Goal: Information Seeking & Learning: Check status

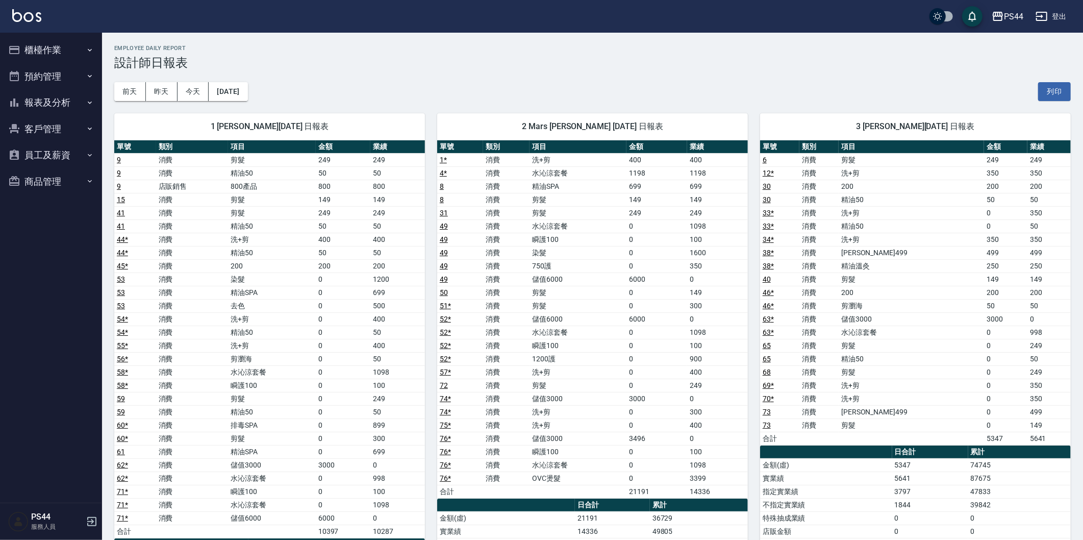
drag, startPoint x: 138, startPoint y: 118, endPoint x: 99, endPoint y: 111, distance: 39.9
click at [133, 116] on div "1 [PERSON_NAME][DATE] 日報表" at bounding box center [269, 126] width 311 height 27
click at [53, 220] on nav "櫃檯作業 打帳單 帳單列表 現金收支登錄 高階收支登錄 材料自購登錄 每日結帳 排班表 現場電腦打卡 預約管理 預約管理 單日預約紀錄 單週預約紀錄 報表及分…" at bounding box center [51, 268] width 102 height 470
click at [64, 151] on button "員工及薪資" at bounding box center [51, 155] width 94 height 27
click at [55, 120] on button "客戶管理" at bounding box center [51, 129] width 94 height 27
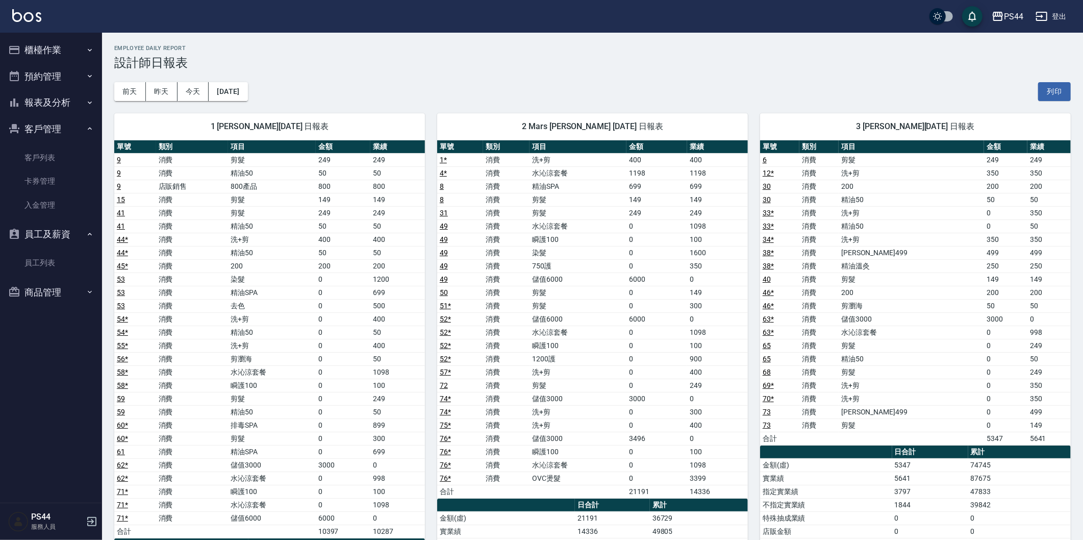
click at [58, 88] on button "預約管理" at bounding box center [51, 76] width 94 height 27
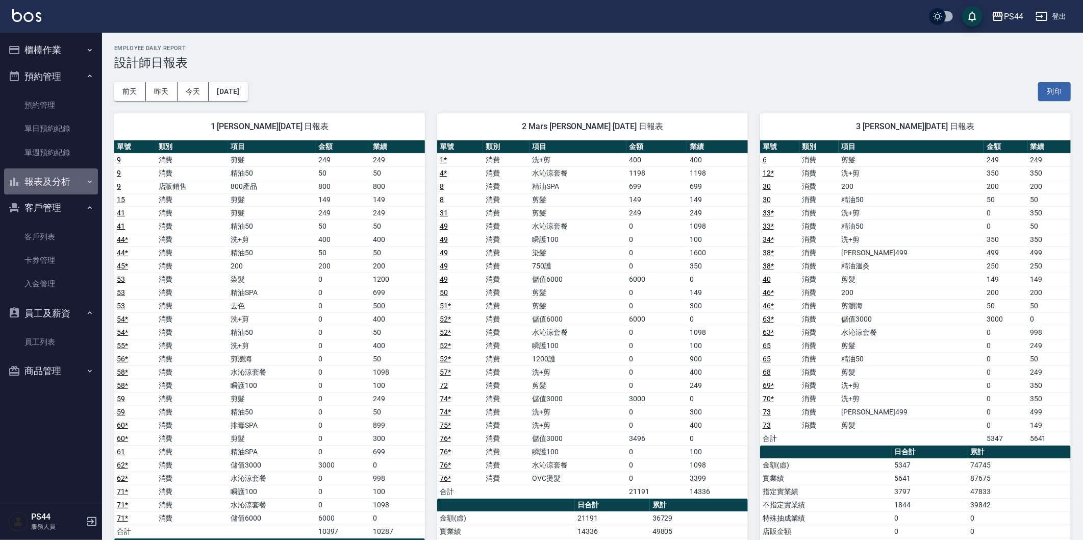
click at [61, 186] on button "報表及分析" at bounding box center [51, 181] width 94 height 27
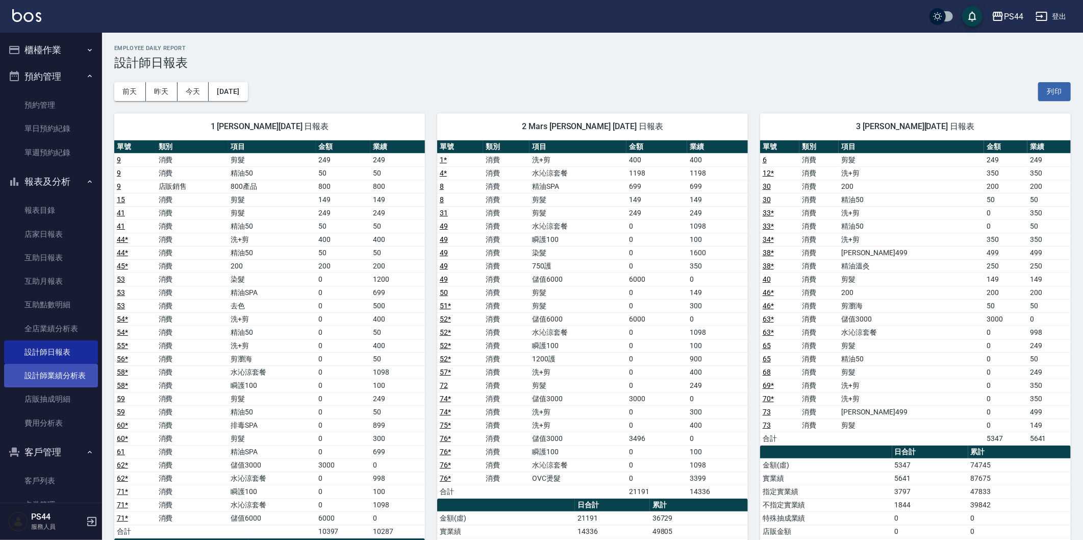
click at [62, 379] on link "設計師業績分析表" at bounding box center [51, 375] width 94 height 23
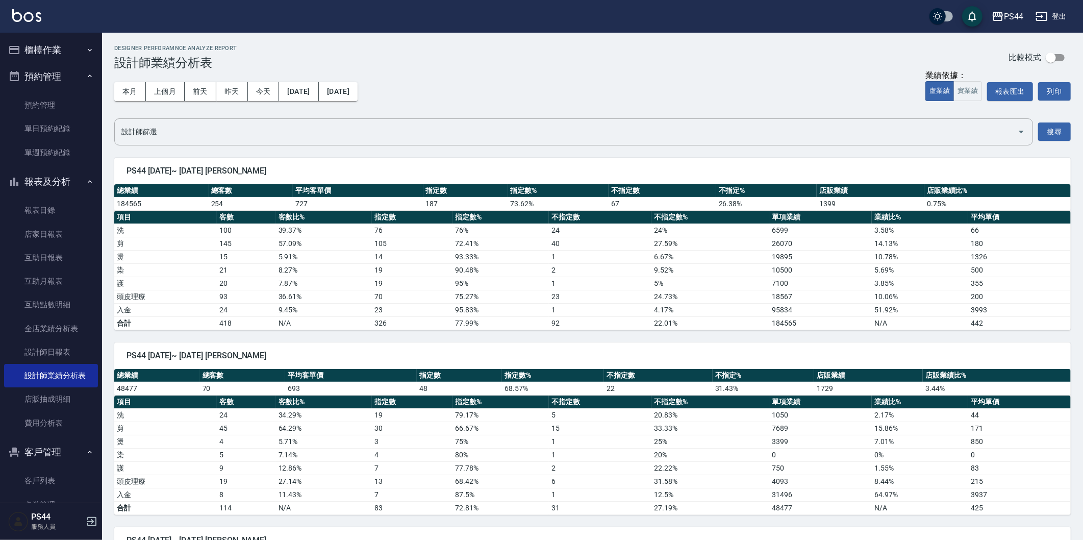
click at [357, 102] on div "本月 上個月 [DATE] [DATE] [DATE] [DATE] [DATE]" at bounding box center [235, 91] width 243 height 43
click at [357, 90] on button "[DATE]" at bounding box center [338, 91] width 39 height 19
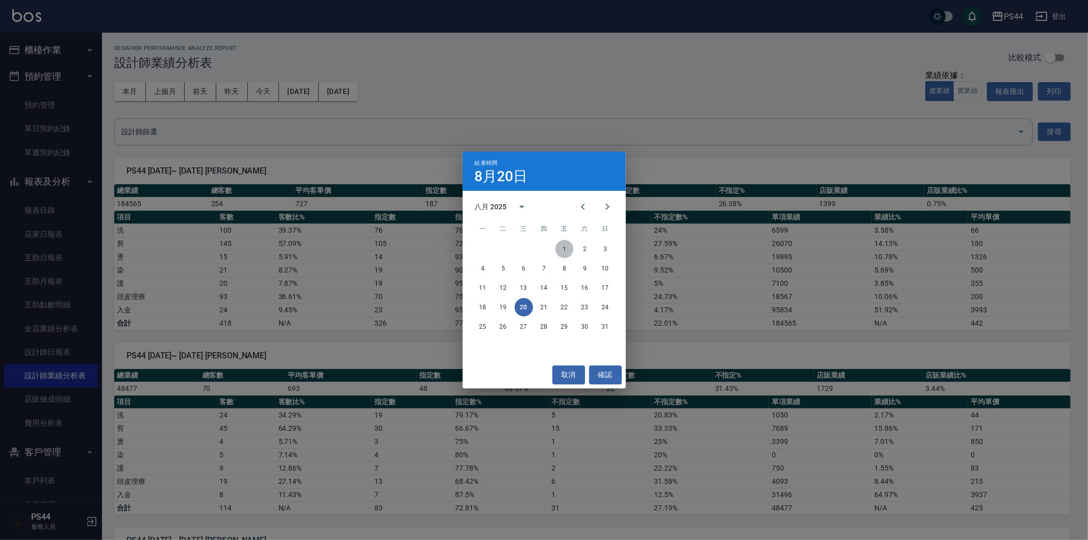
click at [570, 250] on button "1" at bounding box center [564, 249] width 18 height 18
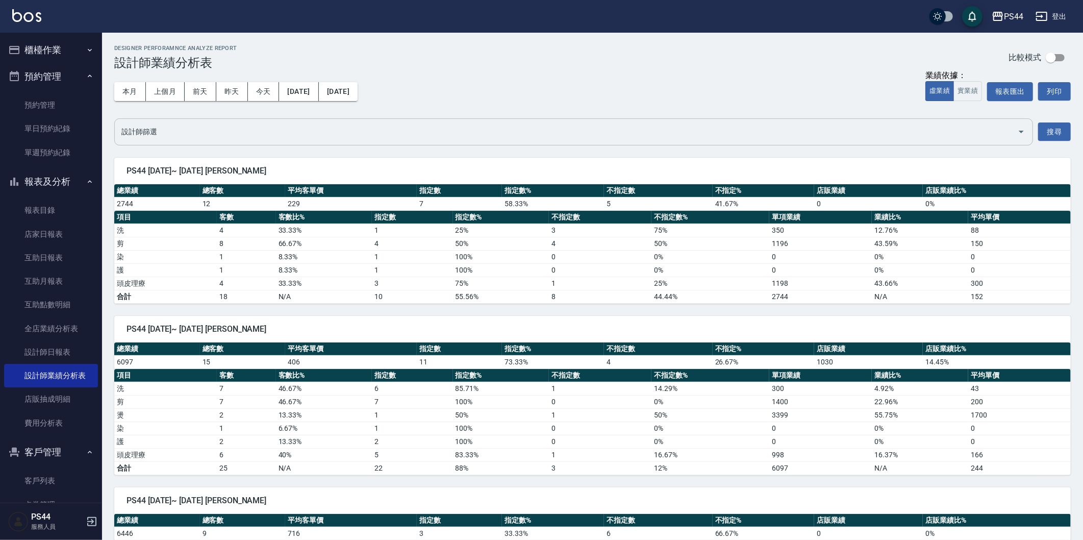
drag, startPoint x: 987, startPoint y: 125, endPoint x: 932, endPoint y: 121, distance: 55.2
click at [982, 125] on input "設計師篩選" at bounding box center [566, 132] width 894 height 18
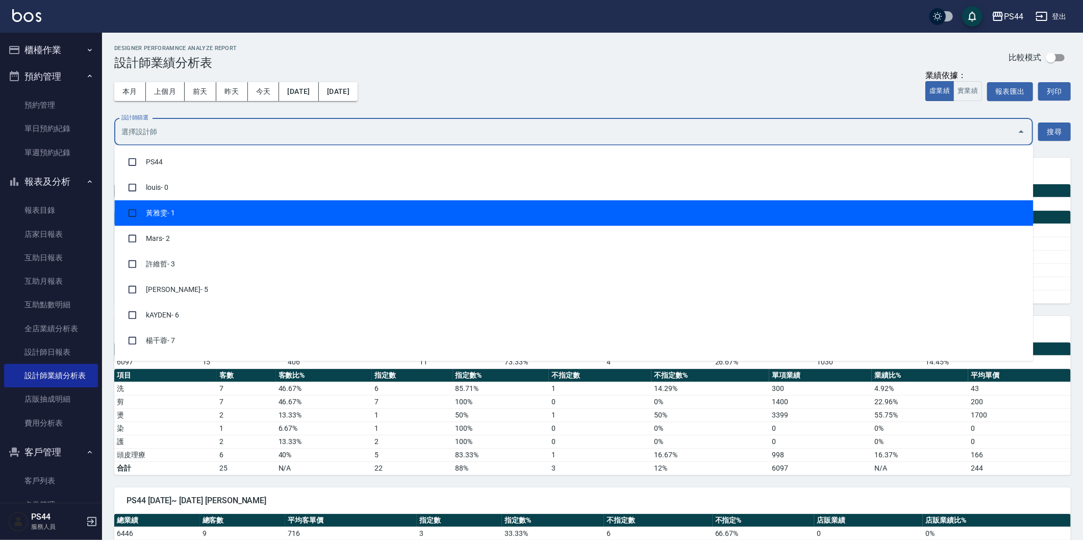
click at [190, 204] on li "[PERSON_NAME]- 1" at bounding box center [573, 212] width 918 height 25
checkbox input "true"
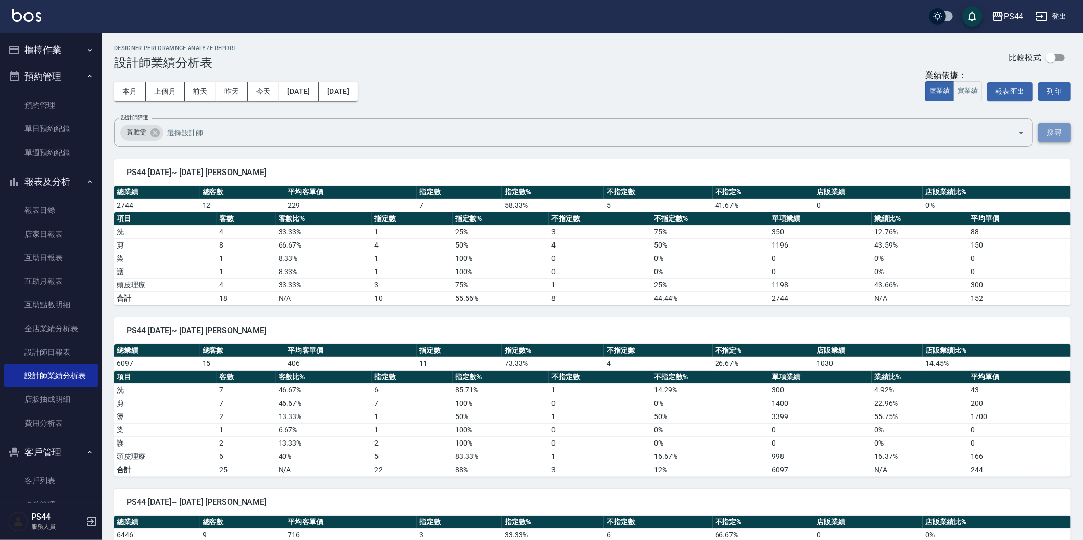
click at [1049, 131] on button "搜尋" at bounding box center [1054, 132] width 33 height 19
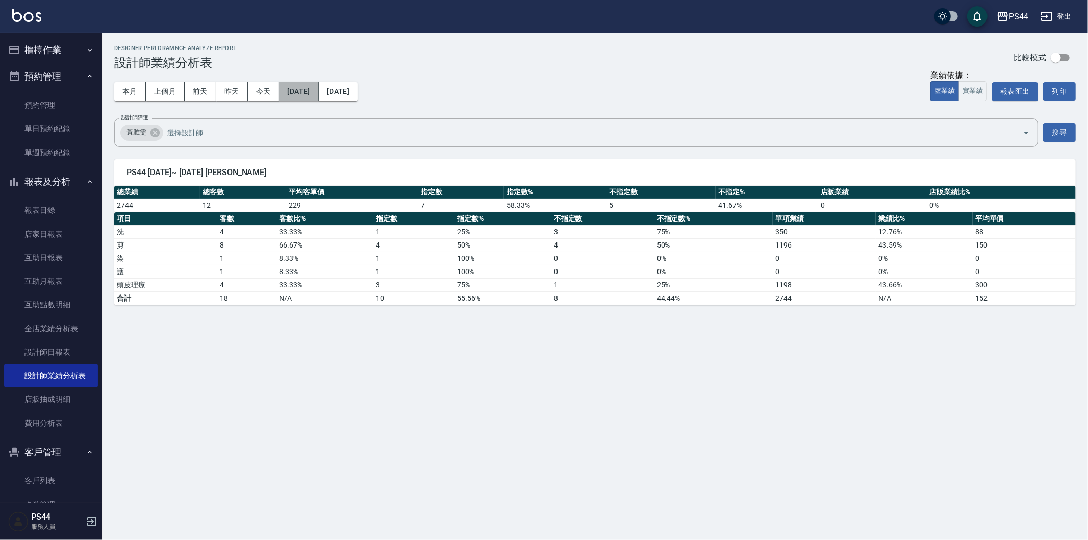
click at [318, 86] on button "[DATE]" at bounding box center [298, 91] width 39 height 19
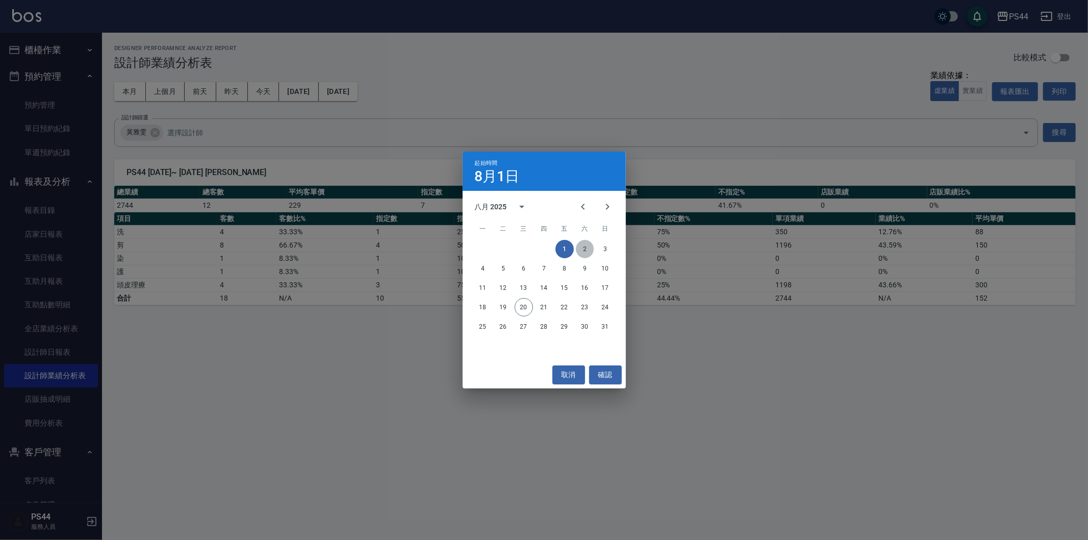
click at [584, 242] on button "2" at bounding box center [585, 249] width 18 height 18
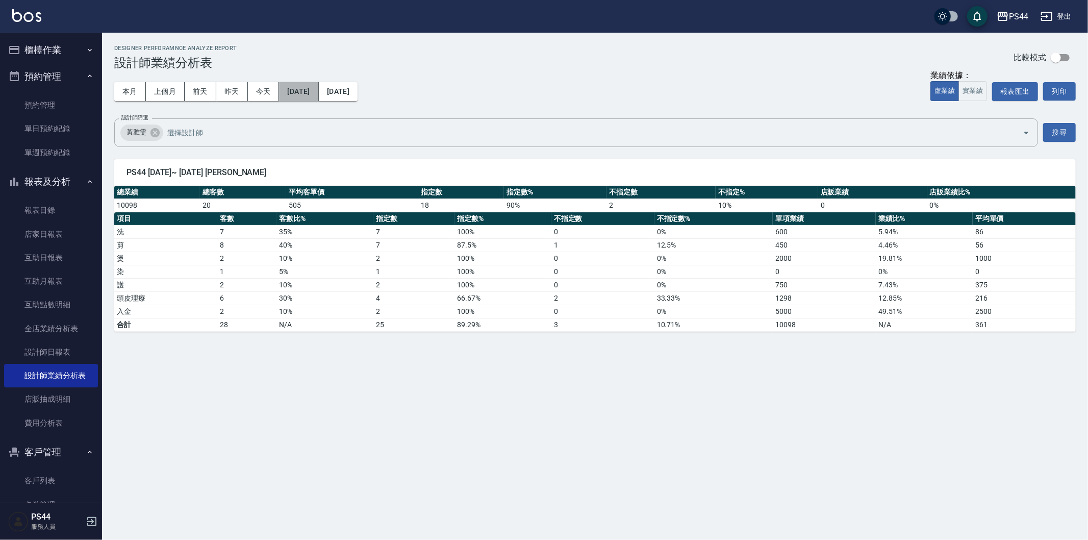
click at [318, 94] on button "[DATE]" at bounding box center [298, 91] width 39 height 19
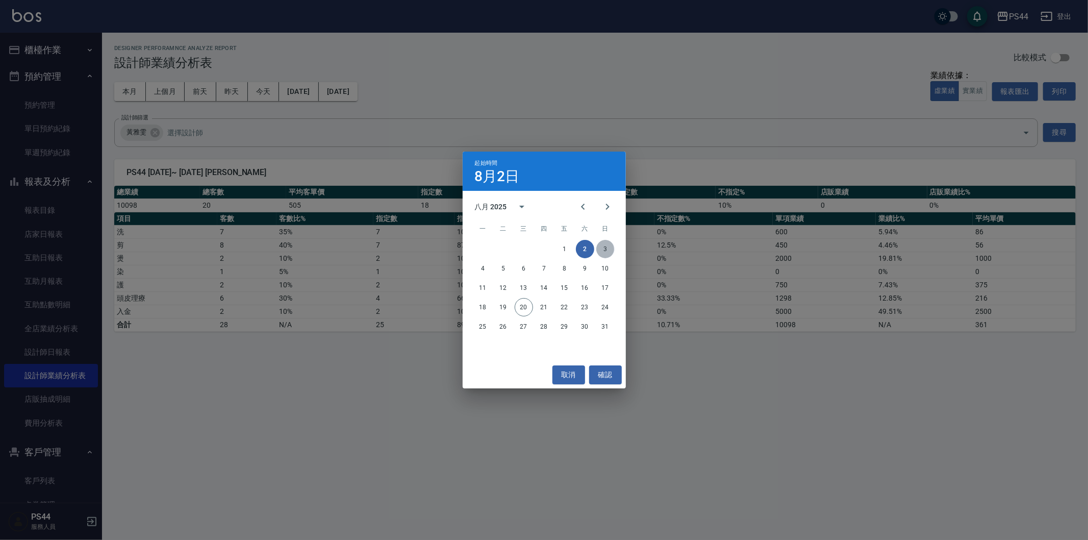
click at [603, 252] on button "3" at bounding box center [605, 249] width 18 height 18
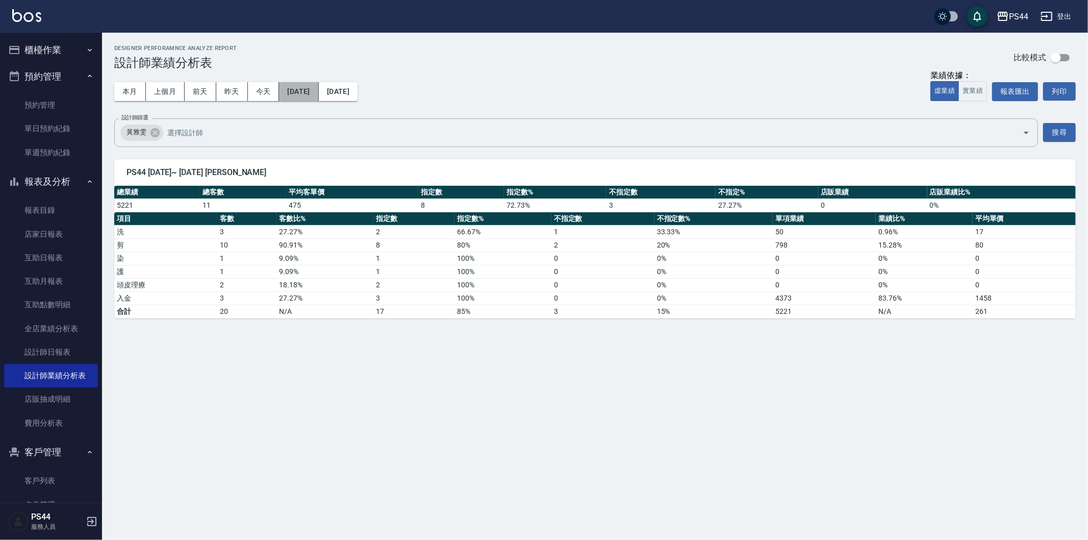
click at [318, 93] on button "[DATE]" at bounding box center [298, 91] width 39 height 19
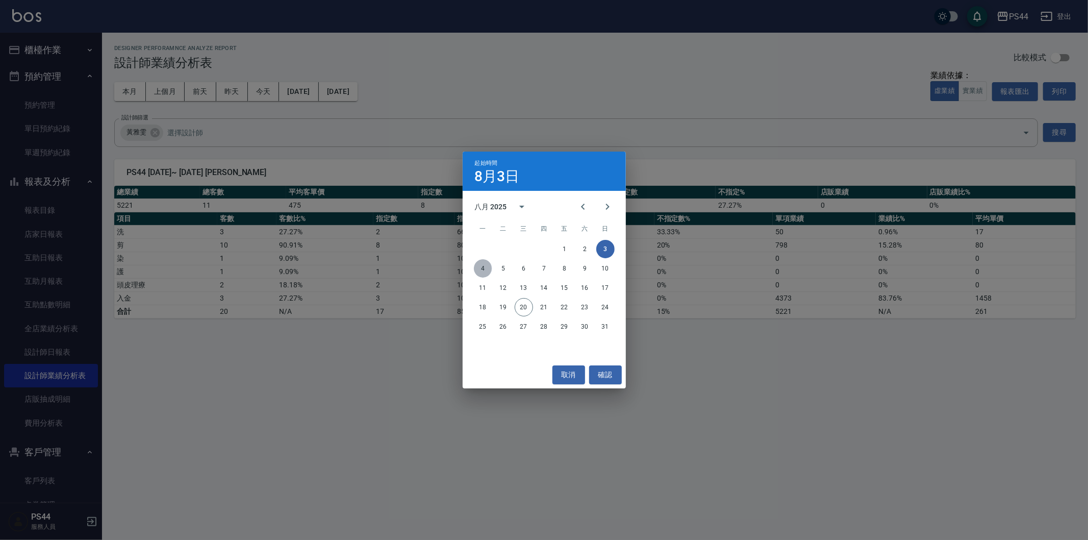
click at [485, 269] on button "4" at bounding box center [483, 268] width 18 height 18
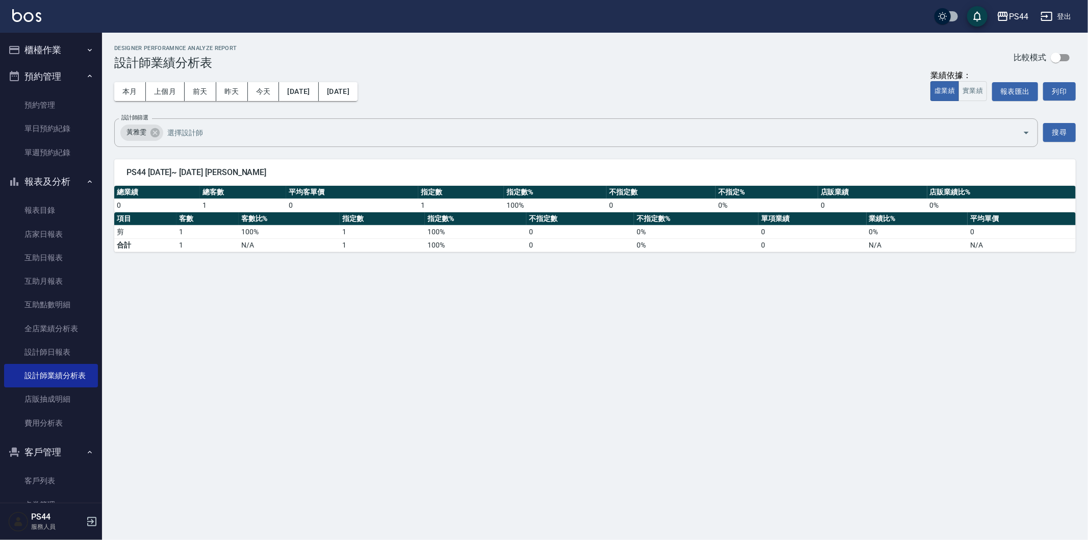
drag, startPoint x: 349, startPoint y: 105, endPoint x: 308, endPoint y: 88, distance: 45.1
click at [339, 101] on div "本月 上個月 [DATE] [DATE] [DATE] [DATE] [DATE]" at bounding box center [235, 91] width 243 height 43
click at [308, 88] on button "[DATE]" at bounding box center [298, 91] width 39 height 19
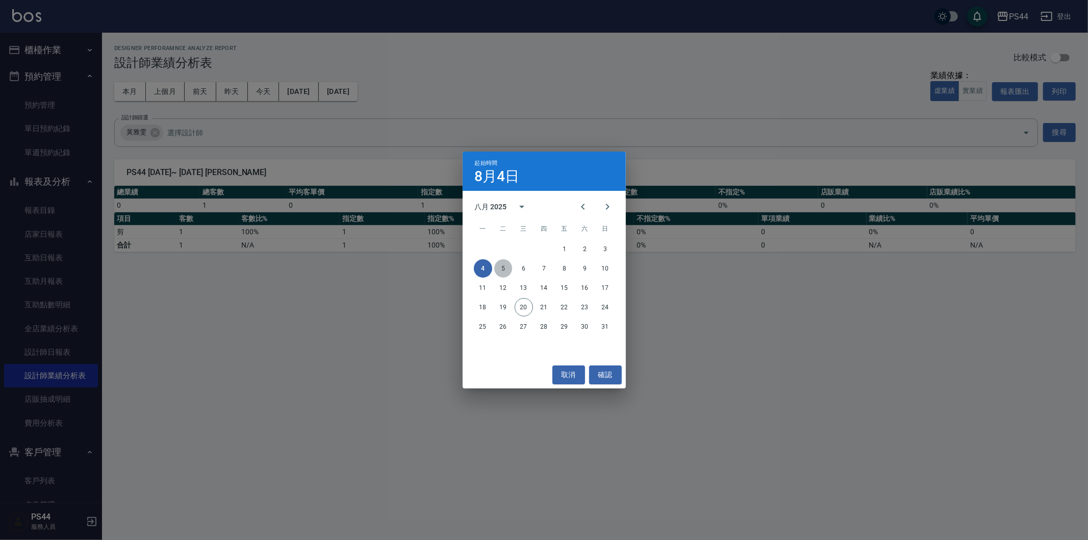
click at [507, 268] on button "5" at bounding box center [503, 268] width 18 height 18
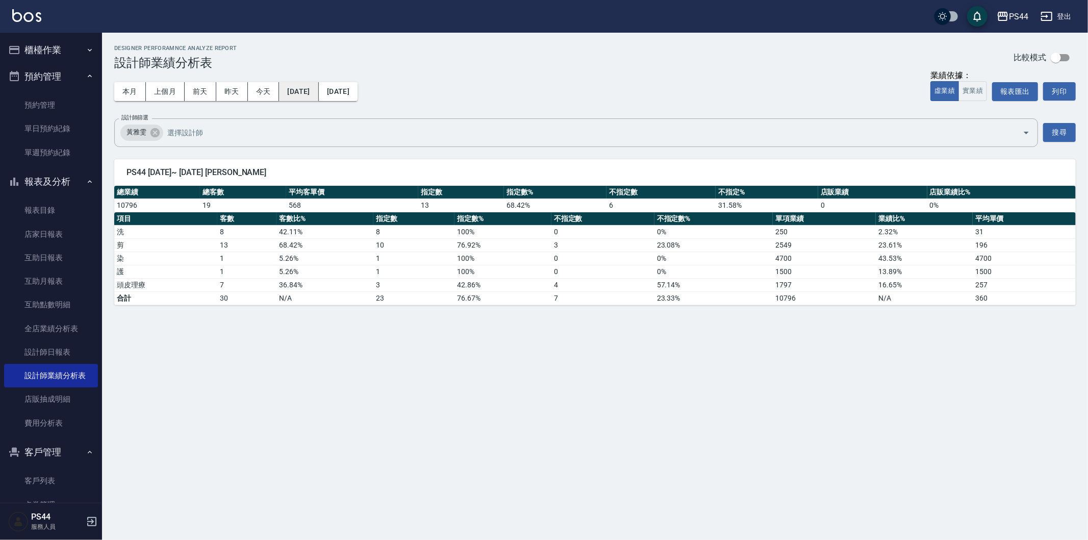
click at [312, 89] on button "[DATE]" at bounding box center [298, 91] width 39 height 19
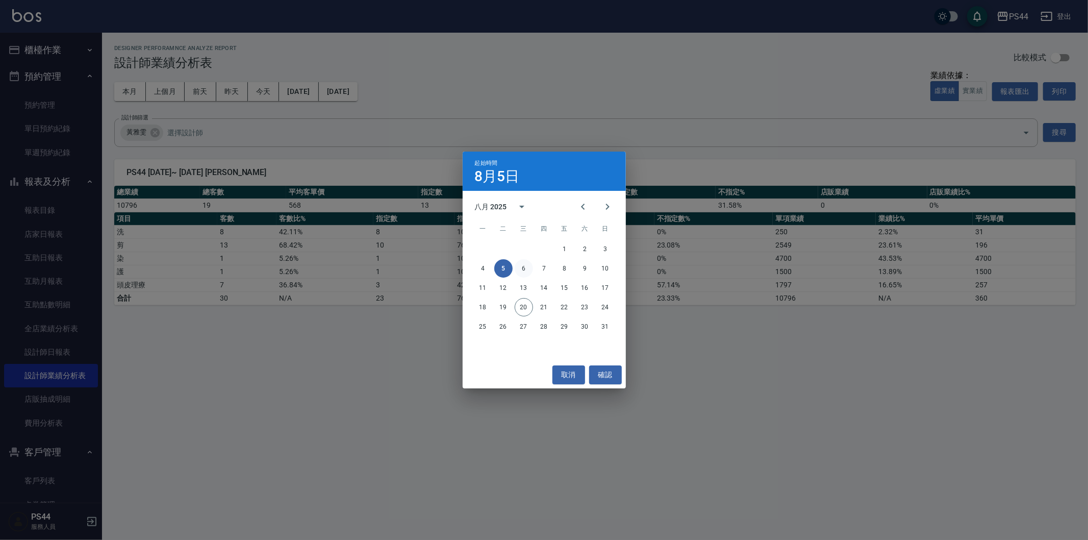
click at [529, 268] on button "6" at bounding box center [524, 268] width 18 height 18
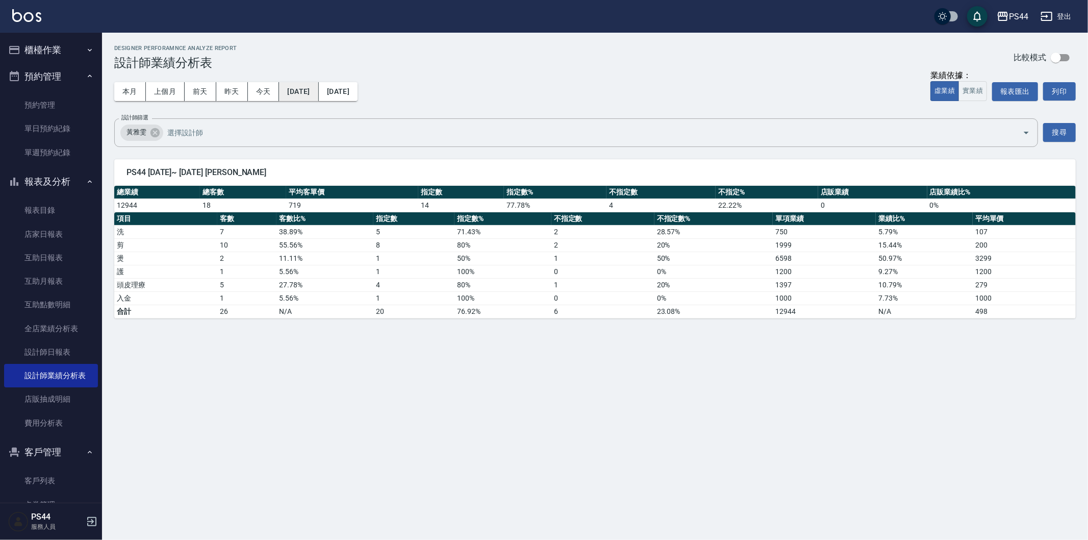
click at [315, 93] on button "[DATE]" at bounding box center [298, 91] width 39 height 19
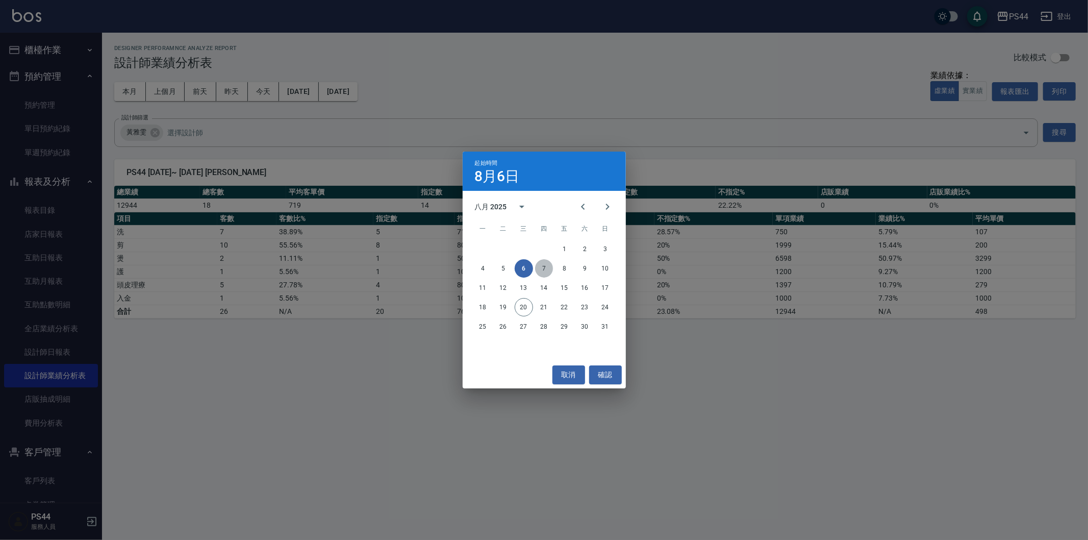
click at [544, 267] on button "7" at bounding box center [544, 268] width 18 height 18
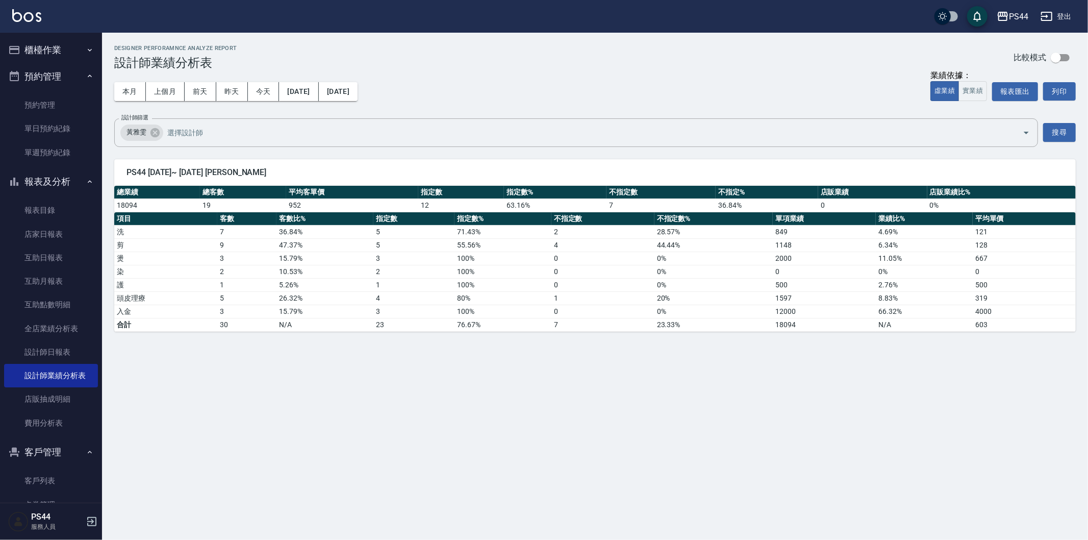
click at [312, 100] on div "本月 上個月 [DATE] [DATE] [DATE] [DATE] [DATE]" at bounding box center [235, 91] width 243 height 43
click at [318, 94] on button "[DATE]" at bounding box center [298, 91] width 39 height 19
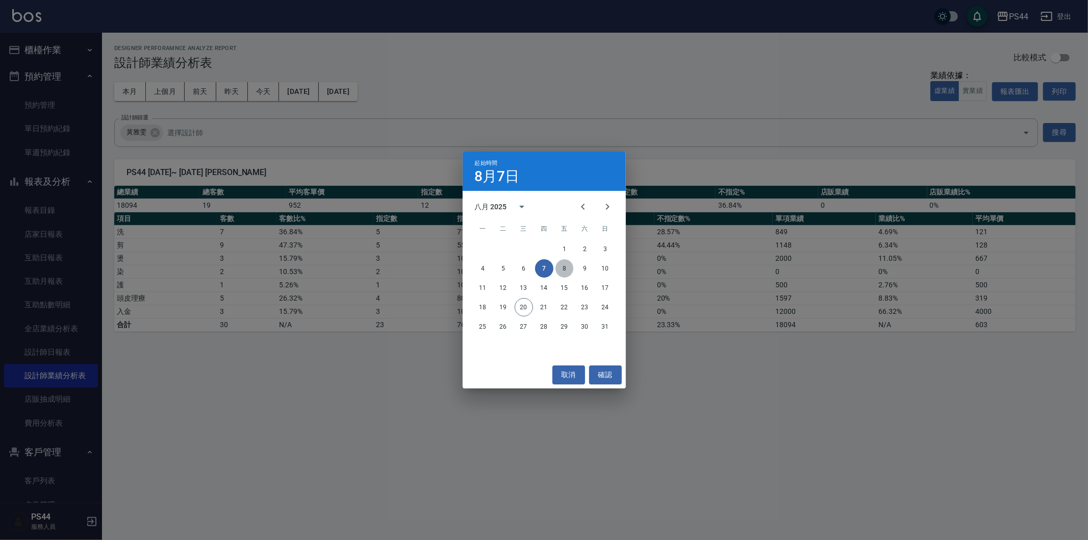
click at [569, 272] on button "8" at bounding box center [564, 268] width 18 height 18
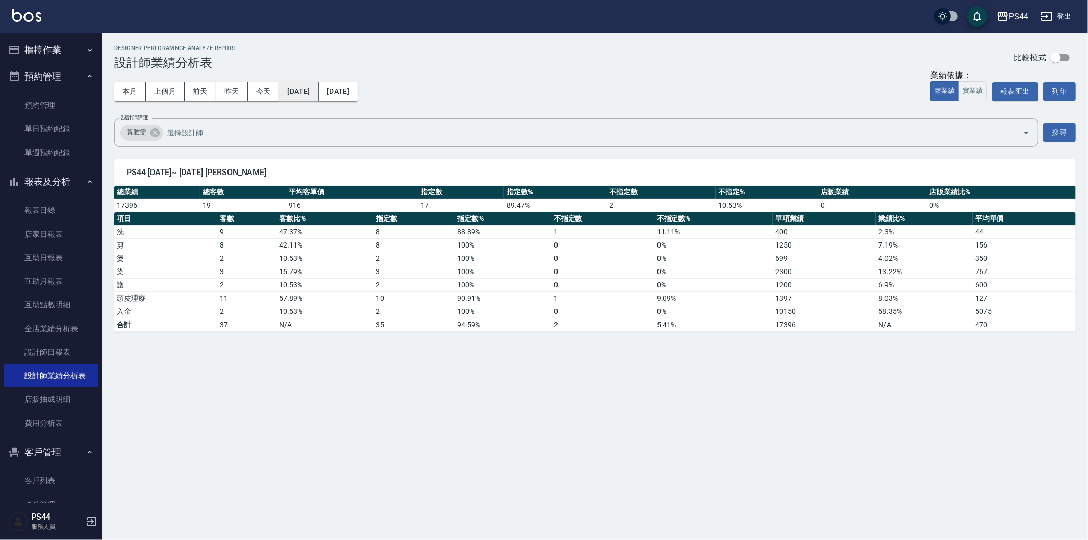
click at [318, 90] on button "[DATE]" at bounding box center [298, 91] width 39 height 19
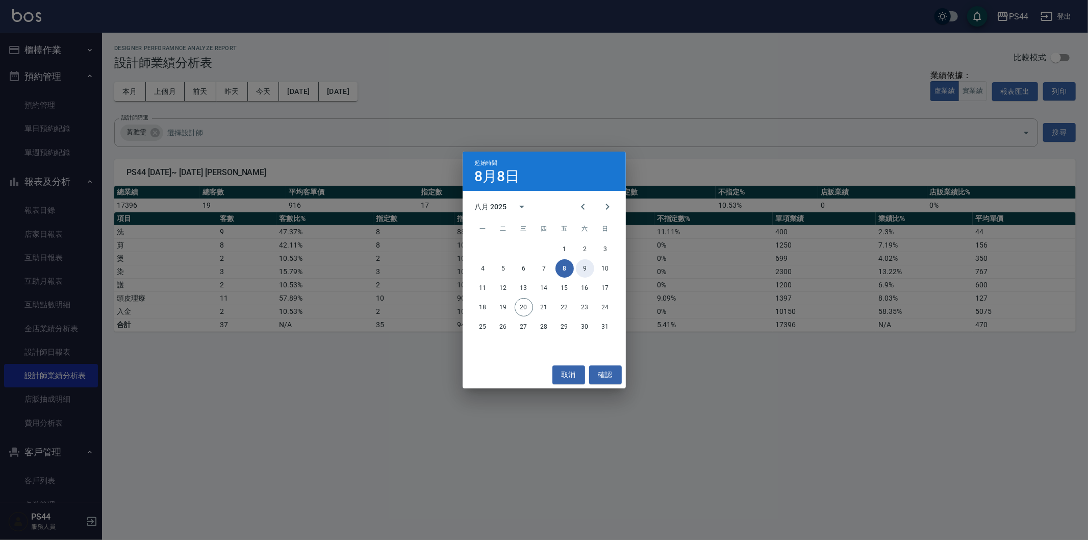
click at [581, 267] on button "9" at bounding box center [585, 268] width 18 height 18
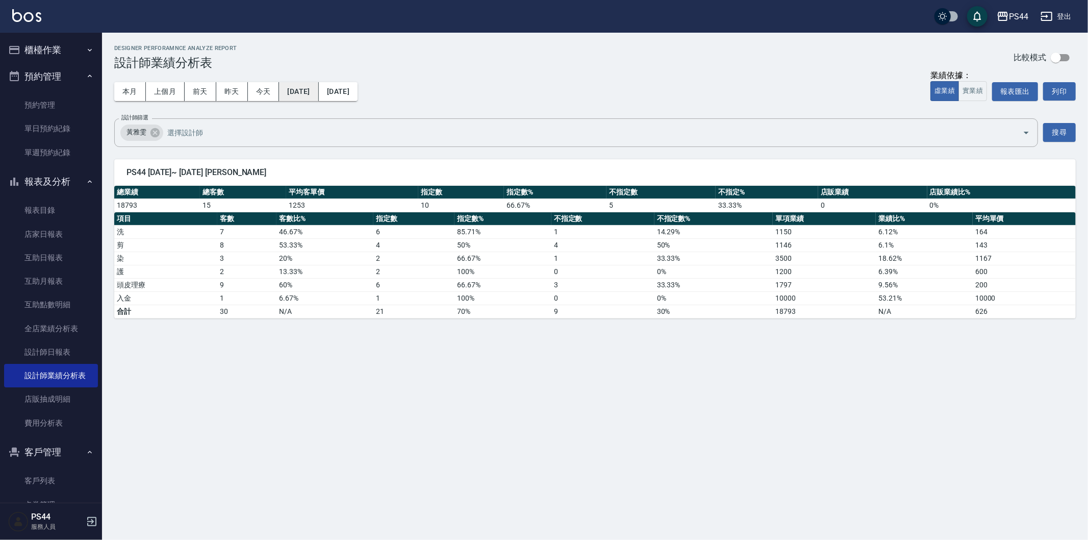
drag, startPoint x: 306, startPoint y: 82, endPoint x: 308, endPoint y: 92, distance: 10.9
click at [308, 92] on button "[DATE]" at bounding box center [298, 91] width 39 height 19
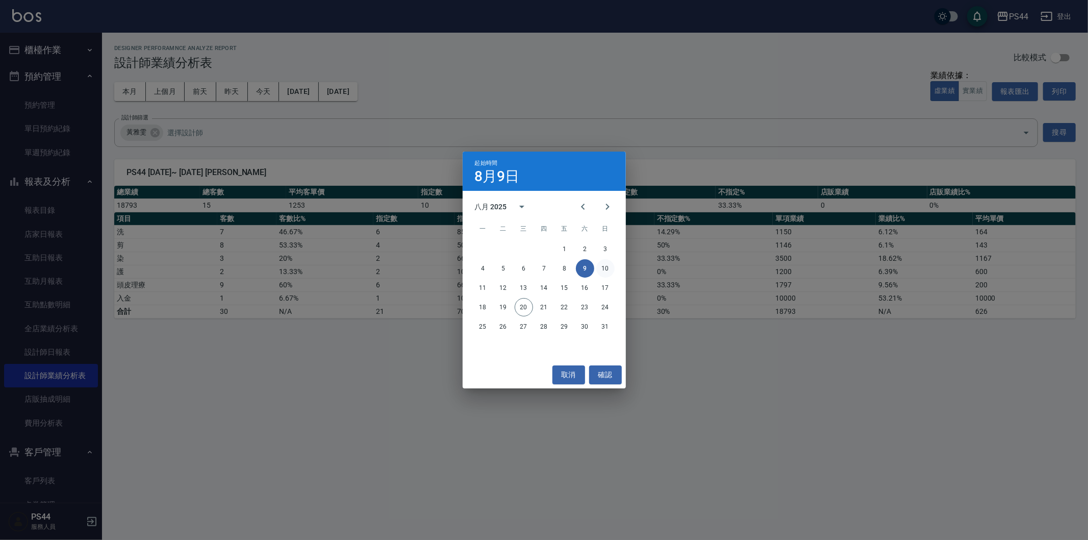
click at [604, 267] on button "10" at bounding box center [605, 268] width 18 height 18
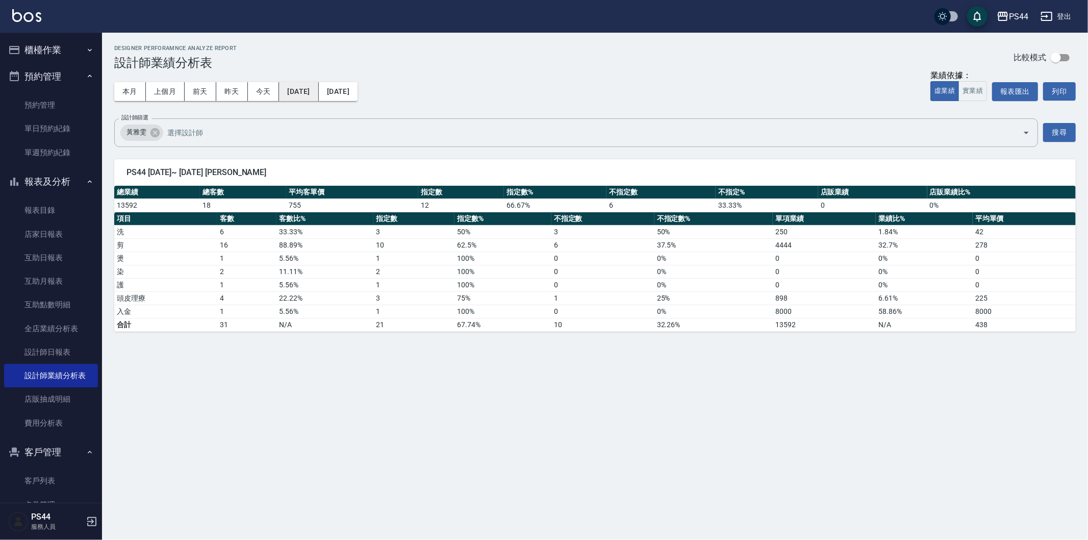
drag, startPoint x: 327, startPoint y: 79, endPoint x: 327, endPoint y: 93, distance: 14.8
click at [327, 93] on div "本月 上個月 [DATE] [DATE] [DATE] [DATE] [DATE]" at bounding box center [235, 91] width 243 height 43
click at [318, 93] on button "[DATE]" at bounding box center [298, 91] width 39 height 19
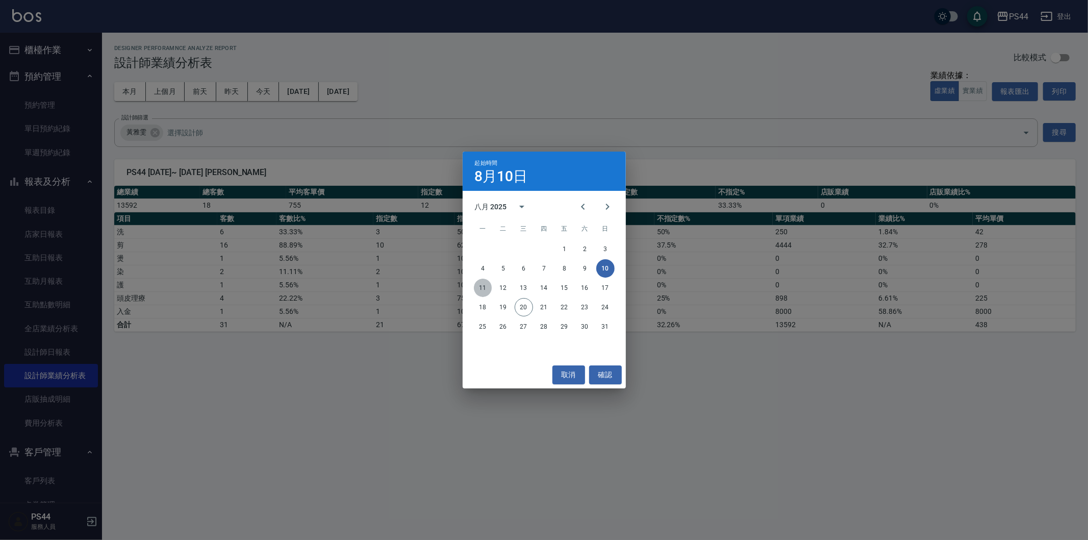
click at [488, 282] on button "11" at bounding box center [483, 287] width 18 height 18
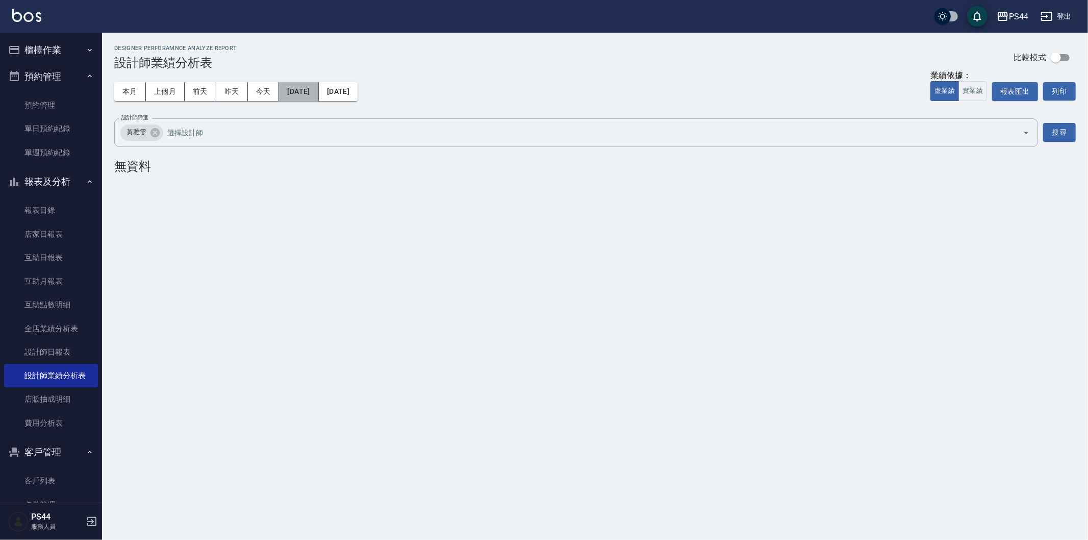
click at [297, 87] on button "[DATE]" at bounding box center [298, 91] width 39 height 19
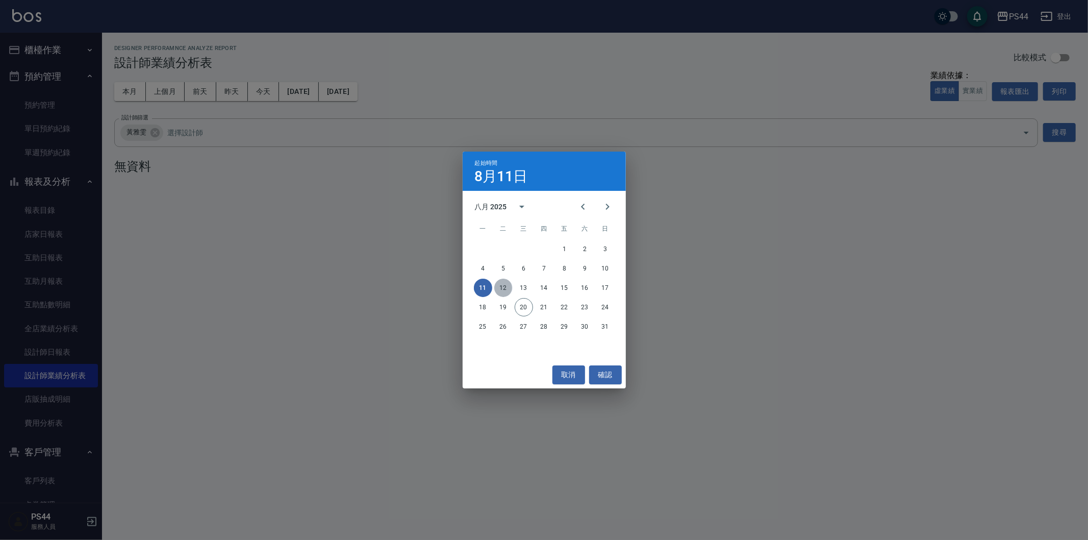
drag, startPoint x: 507, startPoint y: 286, endPoint x: 454, endPoint y: 279, distance: 53.4
click at [494, 291] on button "12" at bounding box center [503, 287] width 18 height 18
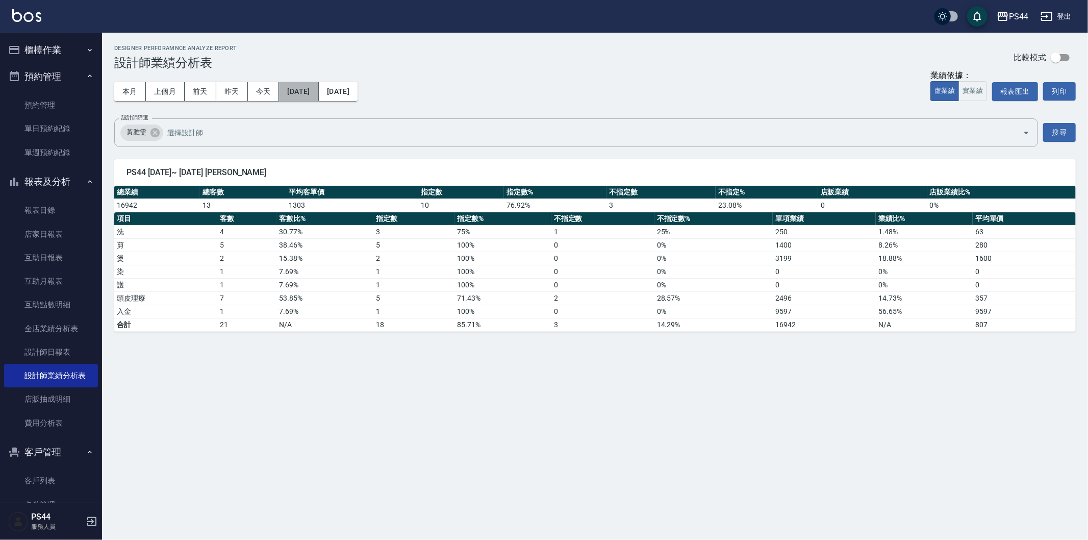
click at [318, 93] on button "[DATE]" at bounding box center [298, 91] width 39 height 19
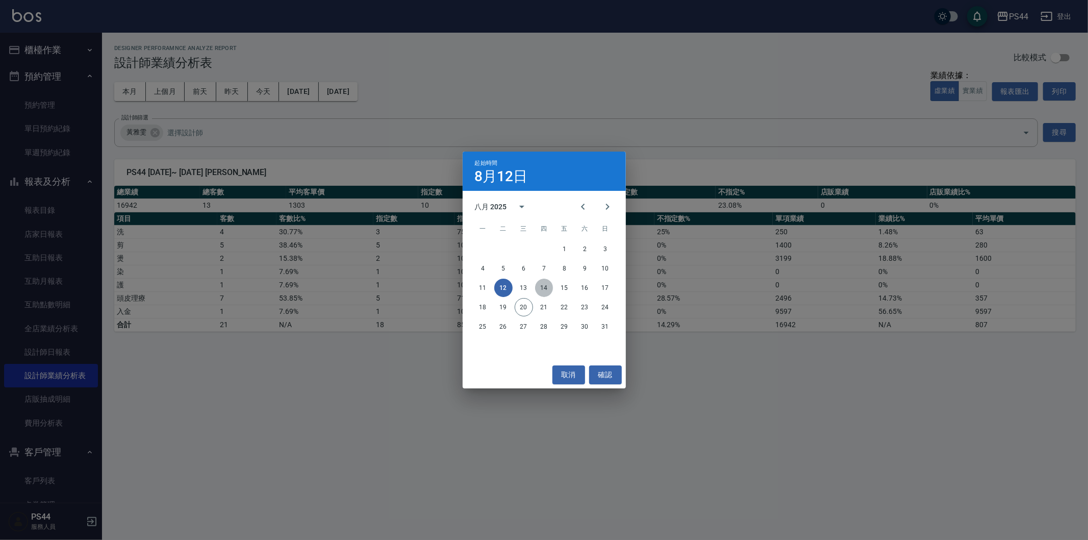
click at [541, 296] on button "14" at bounding box center [544, 287] width 18 height 18
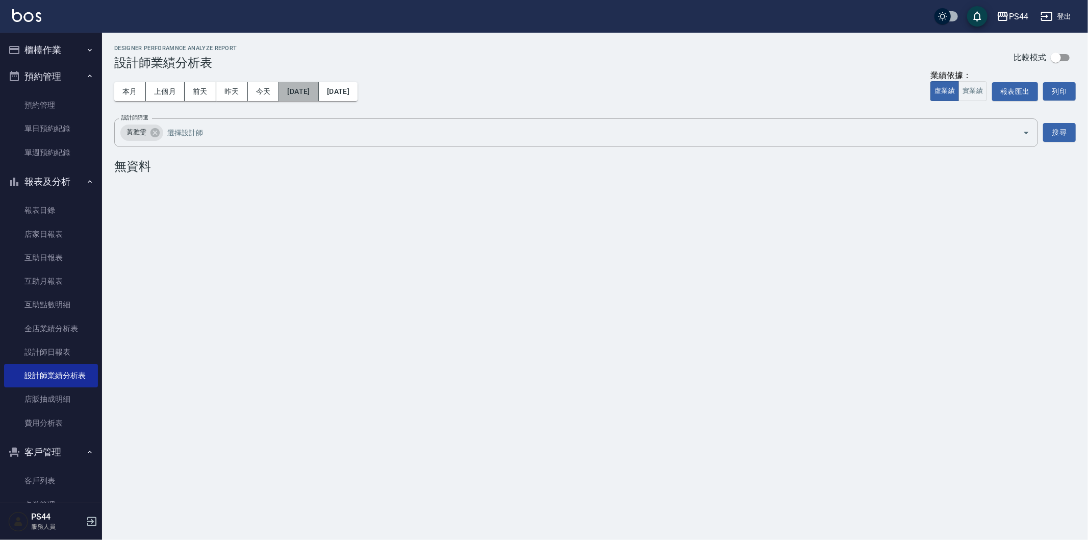
click at [315, 88] on button "[DATE]" at bounding box center [298, 91] width 39 height 19
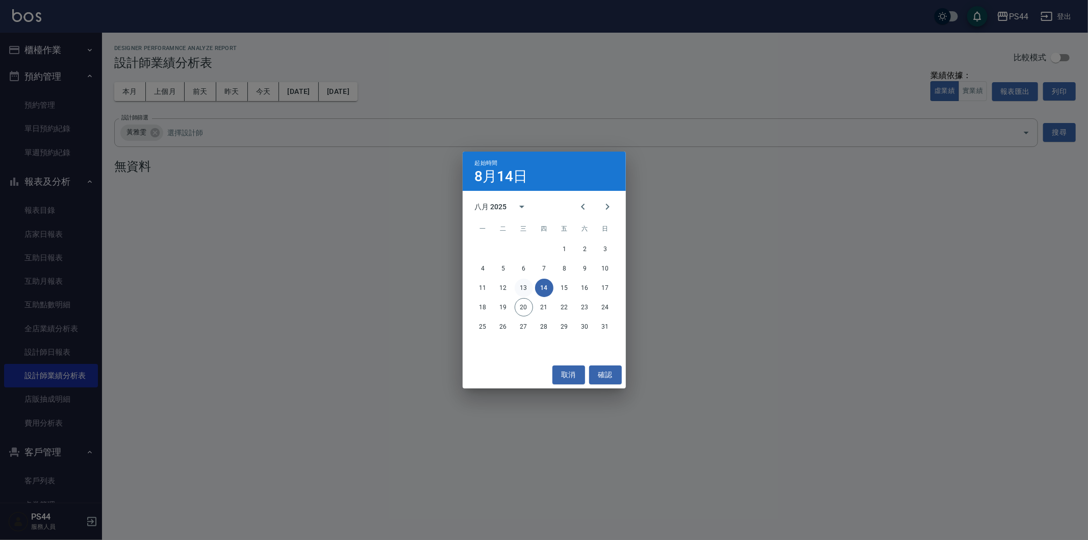
click at [524, 281] on button "13" at bounding box center [524, 287] width 18 height 18
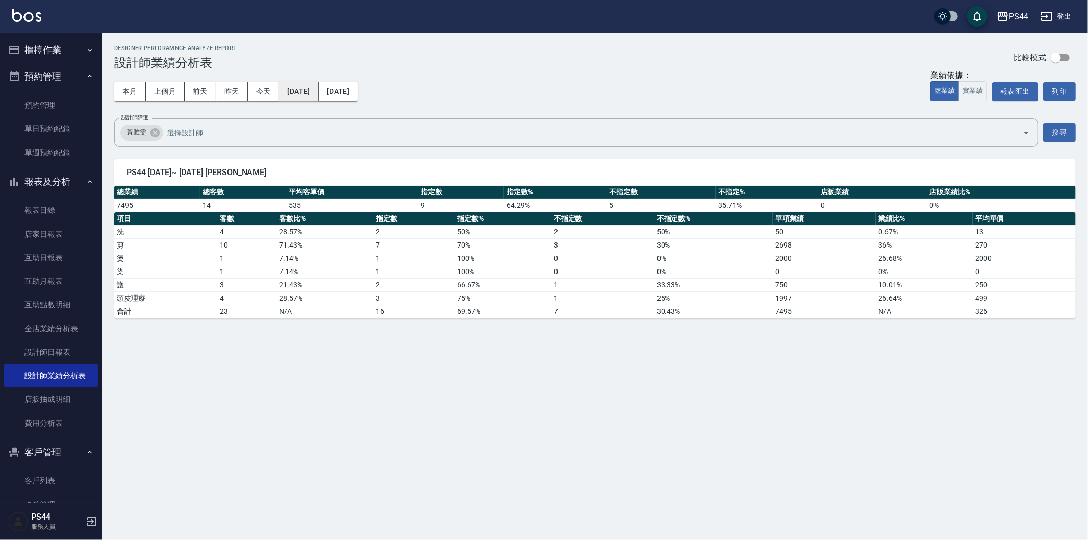
click at [318, 93] on button "[DATE]" at bounding box center [298, 91] width 39 height 19
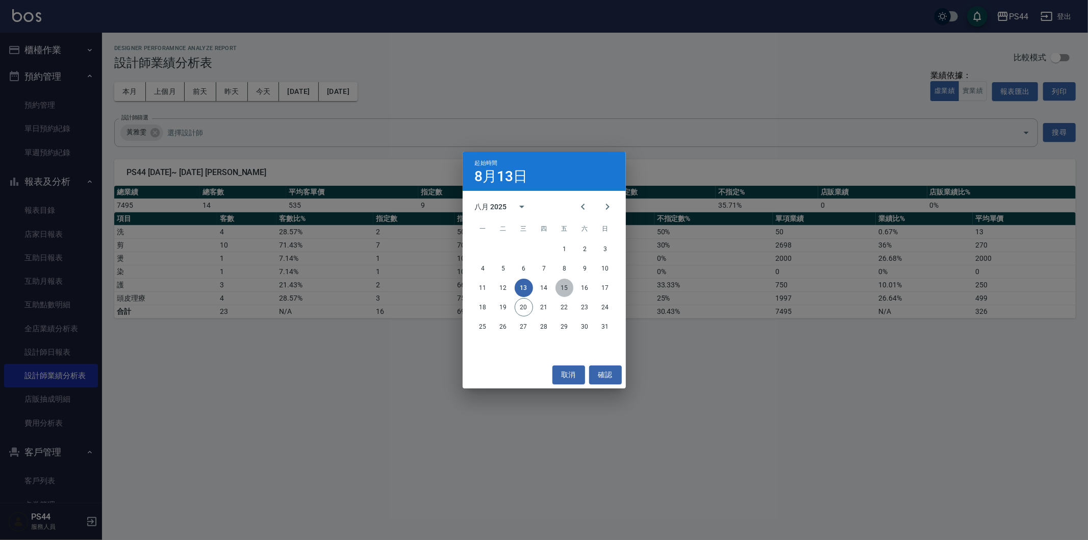
click at [563, 289] on button "15" at bounding box center [564, 287] width 18 height 18
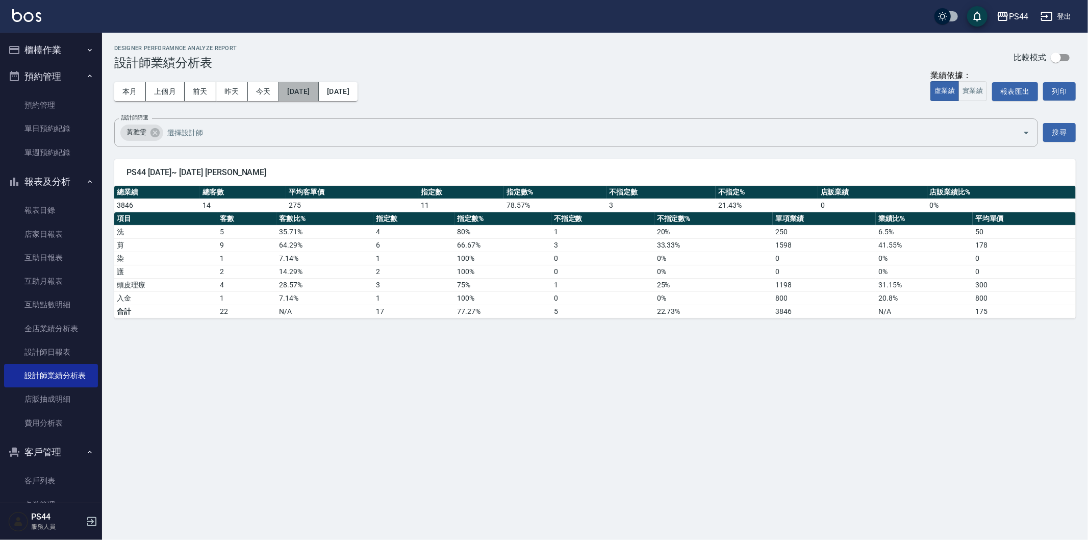
click at [318, 84] on button "[DATE]" at bounding box center [298, 91] width 39 height 19
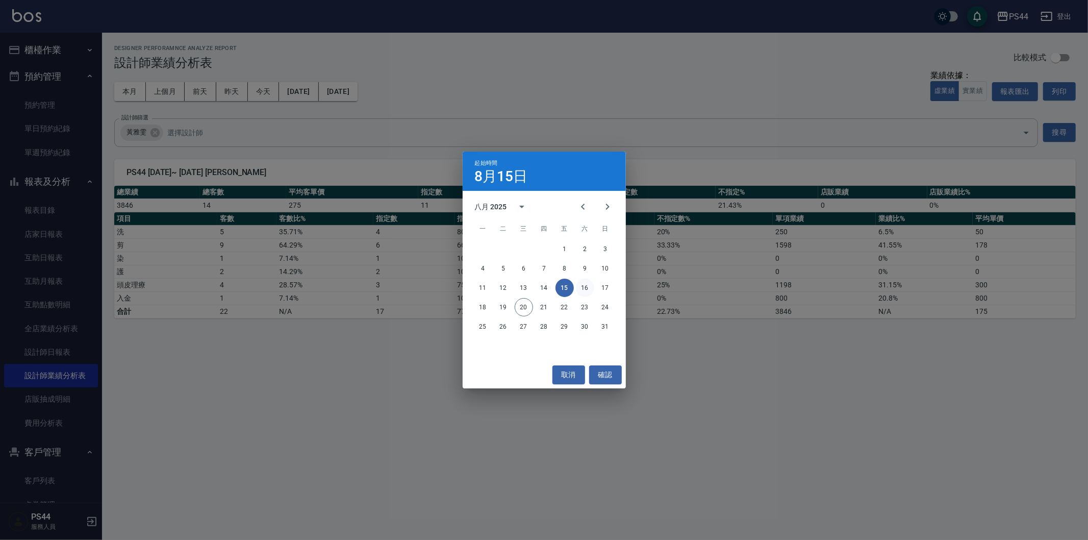
click at [584, 284] on button "16" at bounding box center [585, 287] width 18 height 18
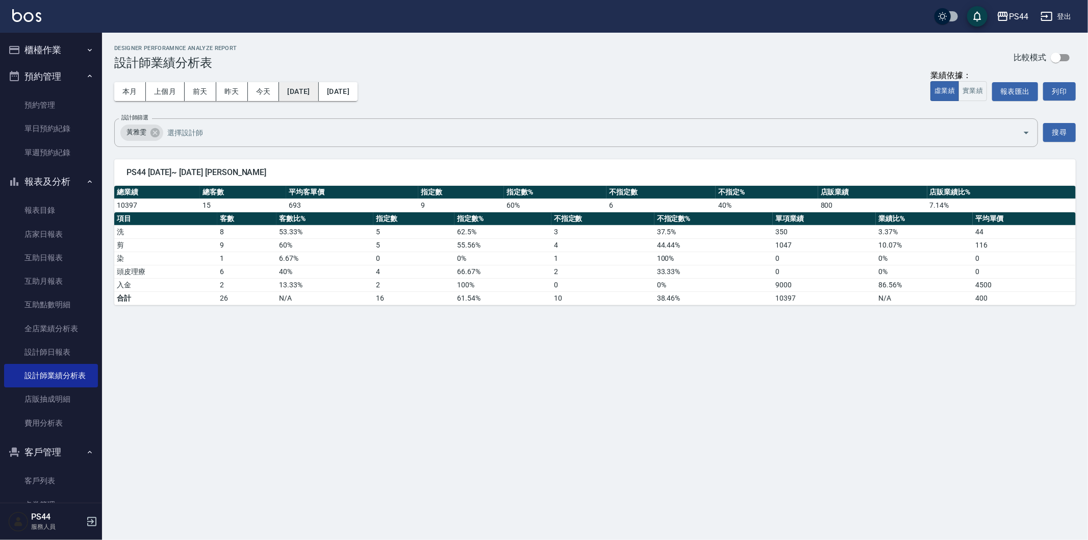
click at [308, 95] on button "[DATE]" at bounding box center [298, 91] width 39 height 19
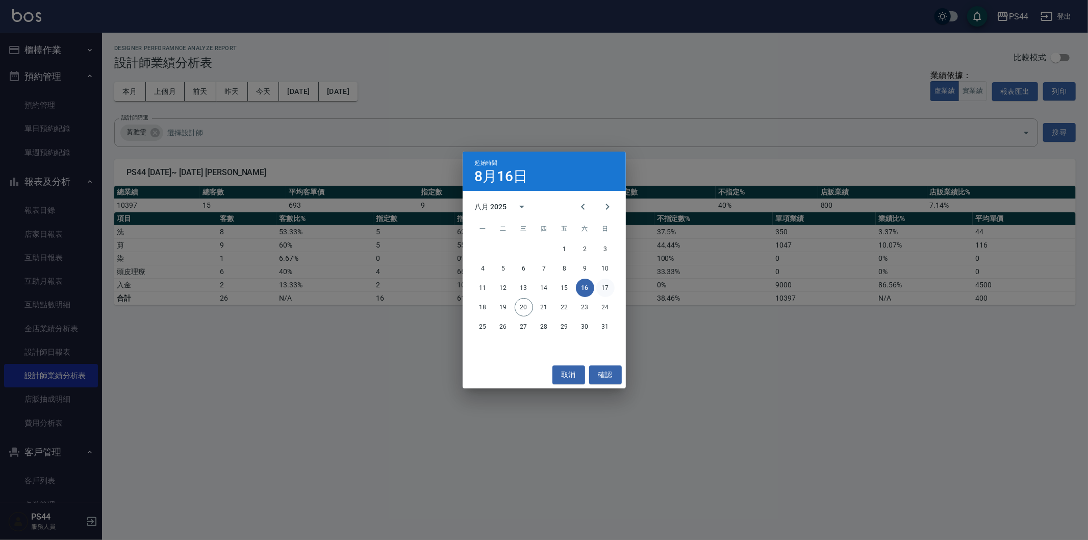
click at [603, 286] on button "17" at bounding box center [605, 287] width 18 height 18
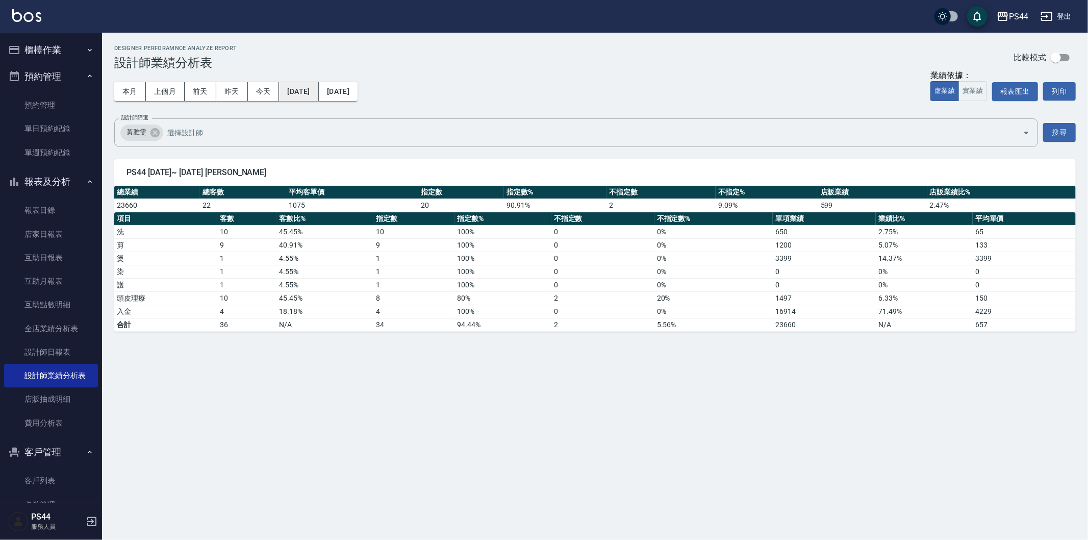
drag, startPoint x: 315, startPoint y: 79, endPoint x: 318, endPoint y: 86, distance: 7.8
click at [317, 82] on div "本月 上個月 [DATE] [DATE] [DATE] [DATE] [DATE]" at bounding box center [235, 91] width 243 height 43
click at [318, 87] on button "[DATE]" at bounding box center [298, 91] width 39 height 19
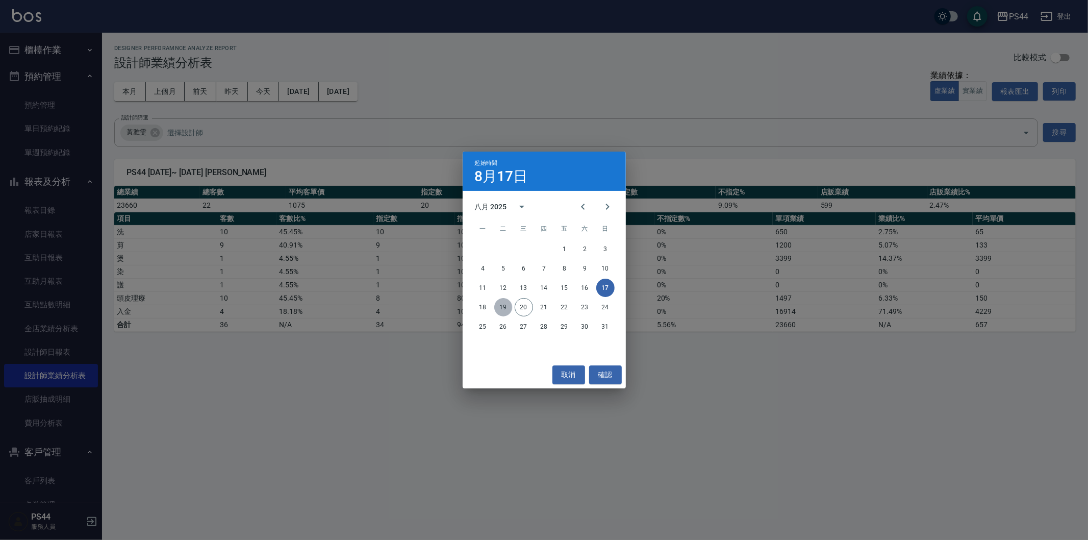
click at [504, 310] on button "19" at bounding box center [503, 307] width 18 height 18
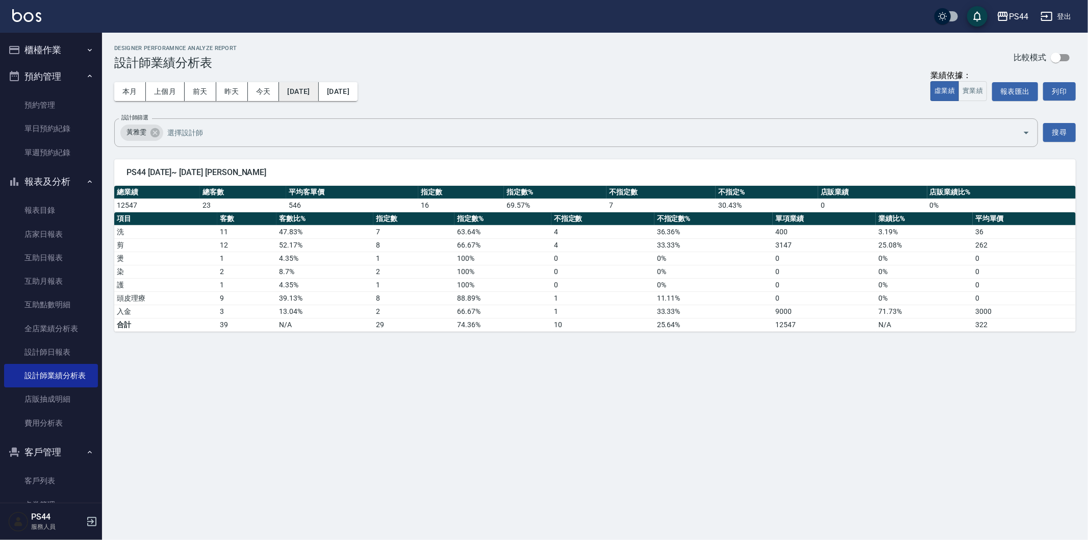
click at [302, 93] on button "[DATE]" at bounding box center [298, 91] width 39 height 19
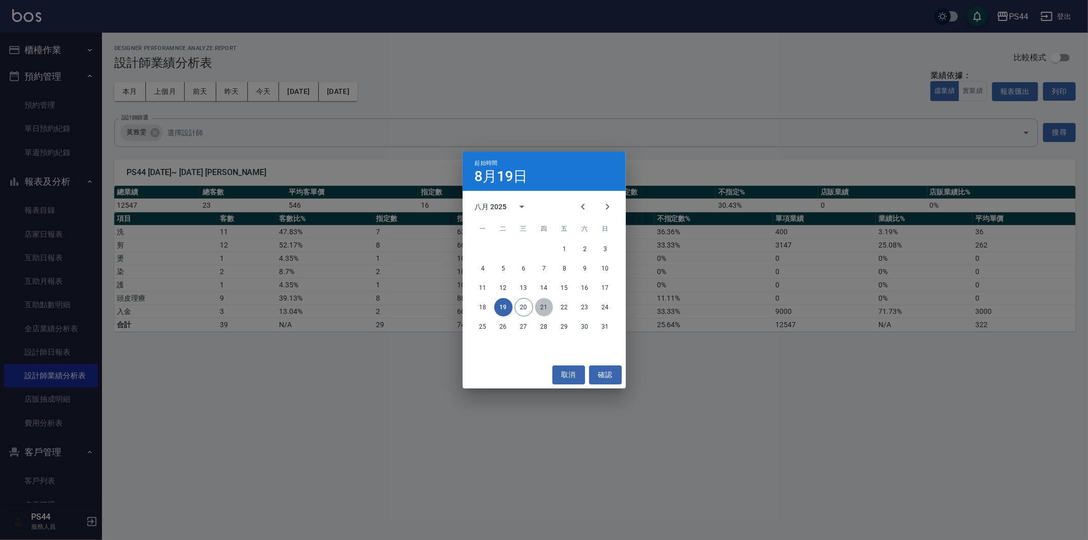
click at [547, 310] on button "21" at bounding box center [544, 307] width 18 height 18
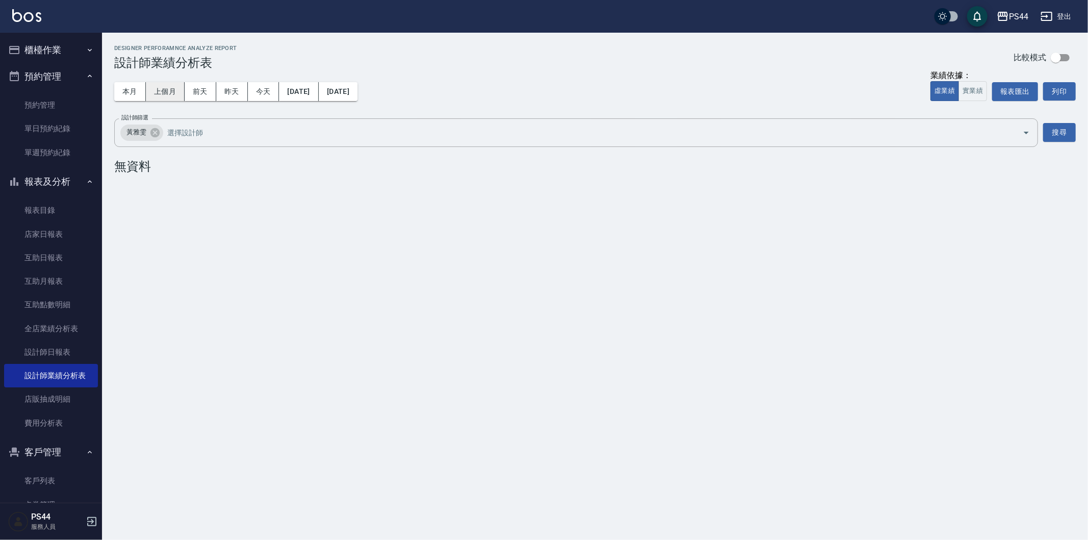
click at [162, 90] on button "上個月" at bounding box center [165, 91] width 39 height 19
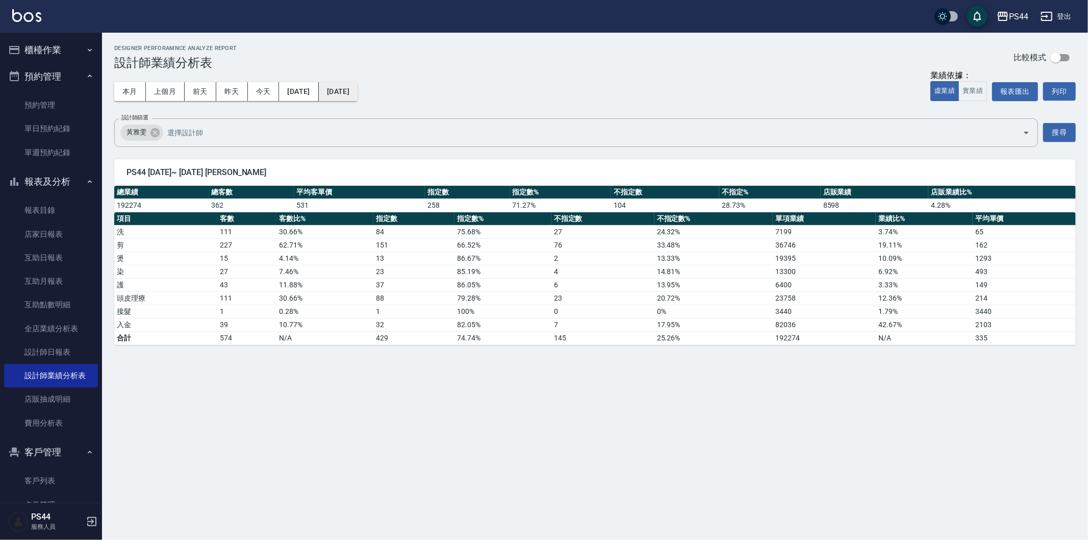
click at [347, 88] on button "[DATE]" at bounding box center [338, 91] width 39 height 19
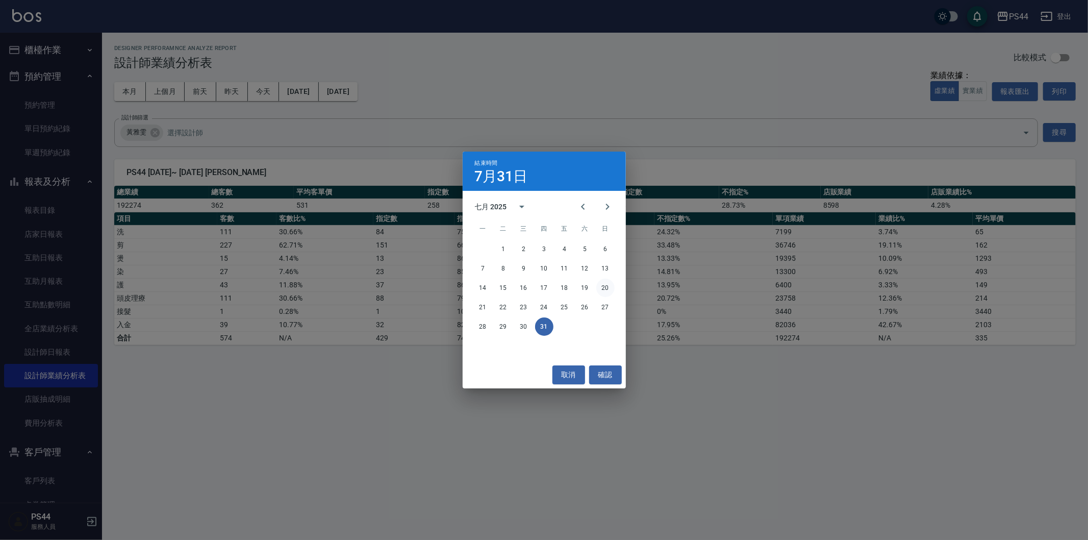
click at [602, 286] on button "20" at bounding box center [605, 287] width 18 height 18
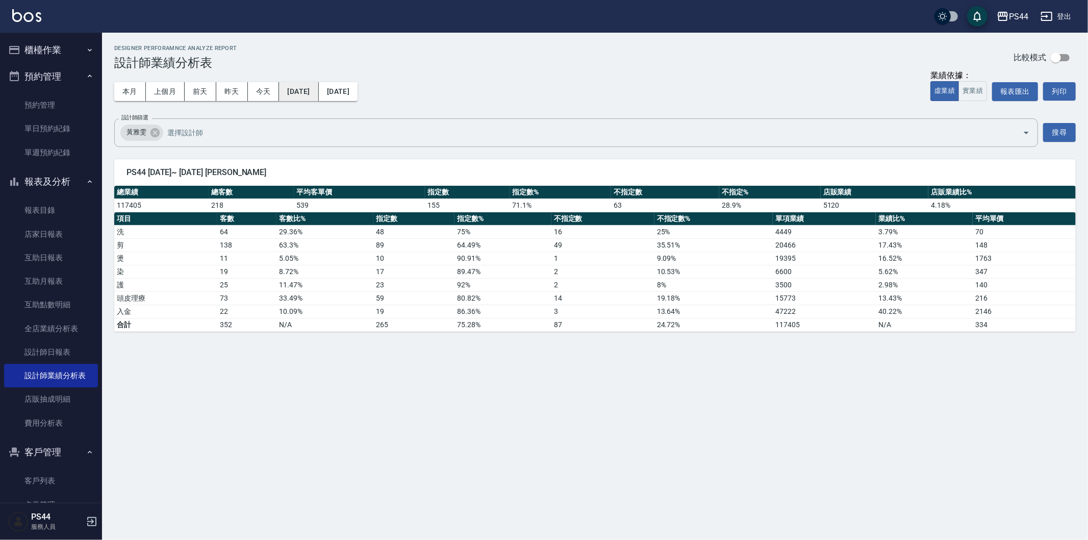
click at [299, 90] on button "[DATE]" at bounding box center [298, 91] width 39 height 19
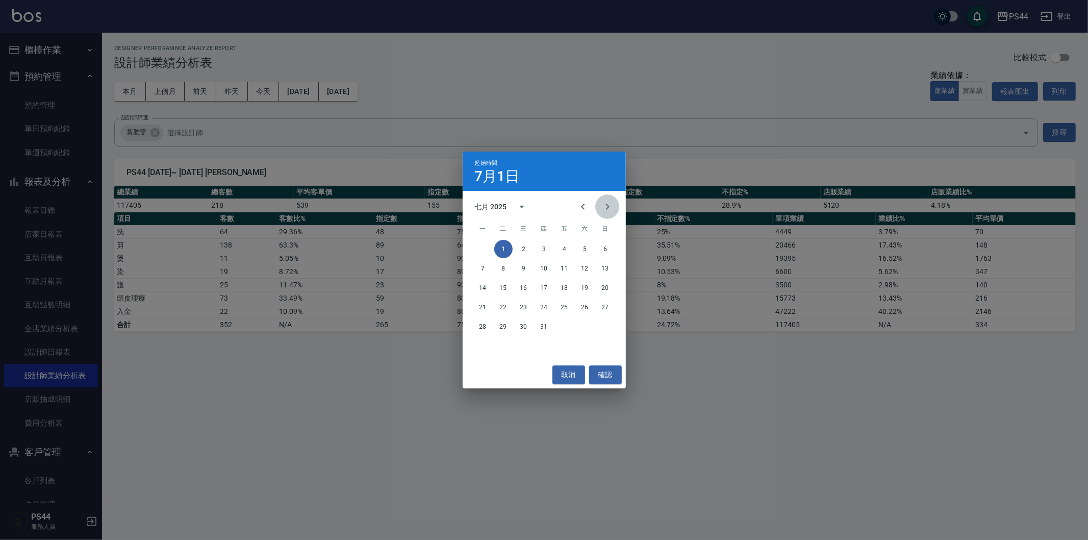
click at [606, 212] on icon "Next month" at bounding box center [607, 206] width 12 height 12
click at [502, 304] on button "19" at bounding box center [503, 307] width 18 height 18
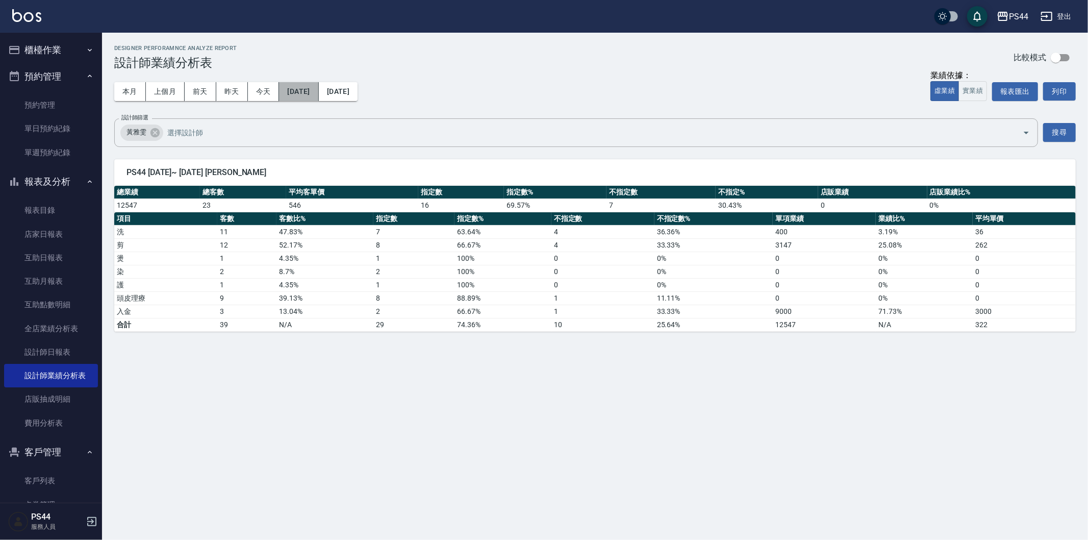
click at [312, 93] on button "[DATE]" at bounding box center [298, 91] width 39 height 19
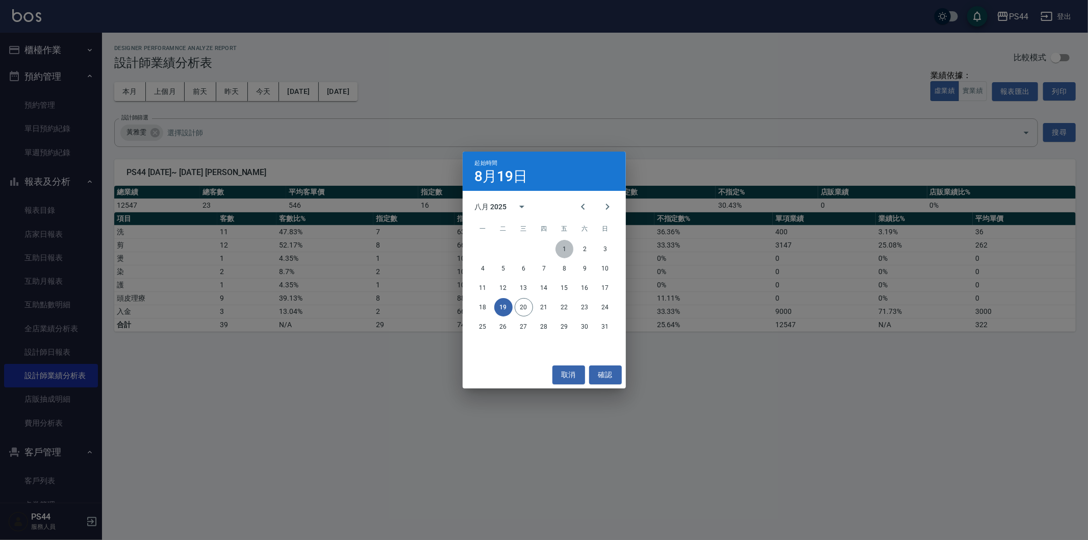
click at [561, 245] on button "1" at bounding box center [564, 249] width 18 height 18
